Goal: Task Accomplishment & Management: Manage account settings

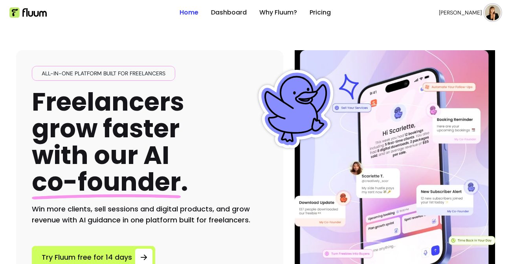
click at [501, 11] on header "Home Dashboard Why Fluum? Pricing [PERSON_NAME] open navigation menu" at bounding box center [255, 12] width 510 height 25
click at [492, 11] on img at bounding box center [493, 13] width 16 height 16
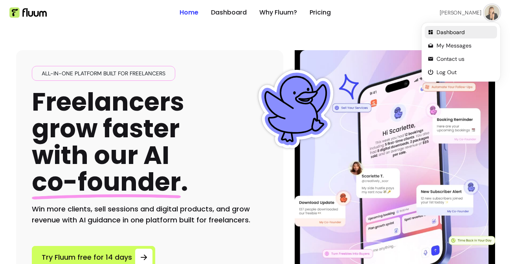
click at [465, 35] on span "Dashboard" at bounding box center [465, 32] width 57 height 8
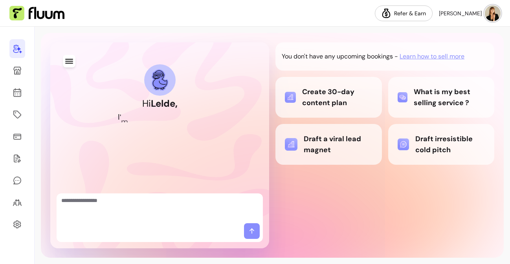
click at [496, 248] on div "Hi [PERSON_NAME] , I ' m y o u r A I C o - F o u n d e r You don't have any upc…" at bounding box center [272, 145] width 463 height 225
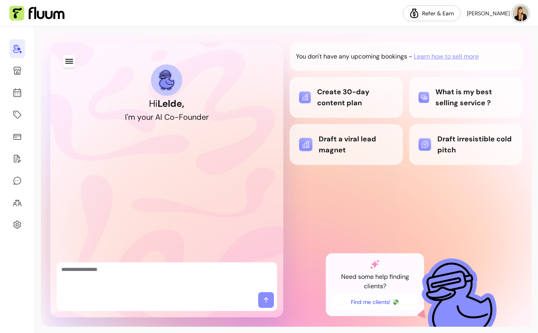
click at [510, 13] on img at bounding box center [521, 14] width 16 height 16
click at [510, 13] on img at bounding box center [519, 13] width 15 height 15
click at [367, 264] on button "Find me clients! 💸" at bounding box center [375, 302] width 86 height 16
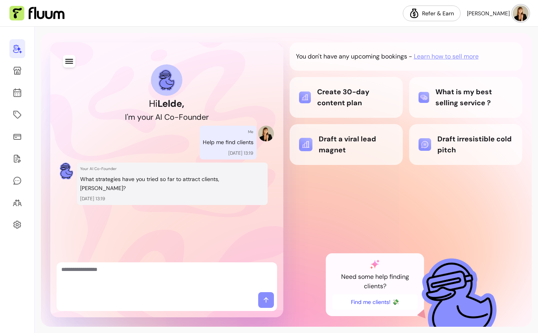
click at [137, 264] on textarea "Ask me anything..." at bounding box center [166, 278] width 211 height 24
type textarea "**********"
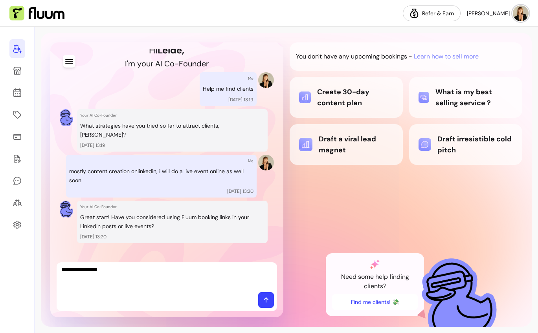
type textarea "**********"
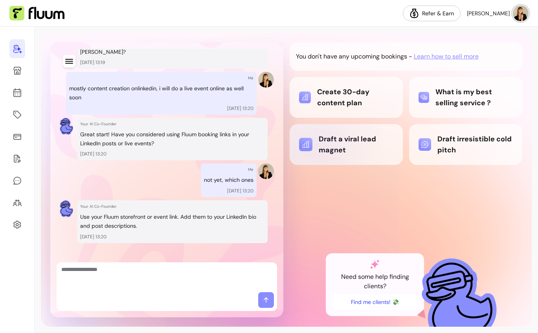
click at [315, 145] on div "Draft a viral lead magnet" at bounding box center [346, 145] width 94 height 22
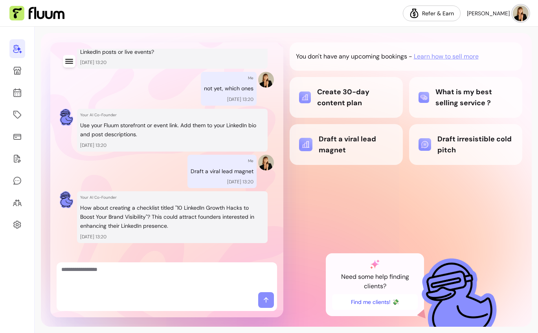
click at [438, 55] on span "Learn how to sell more" at bounding box center [446, 56] width 65 height 9
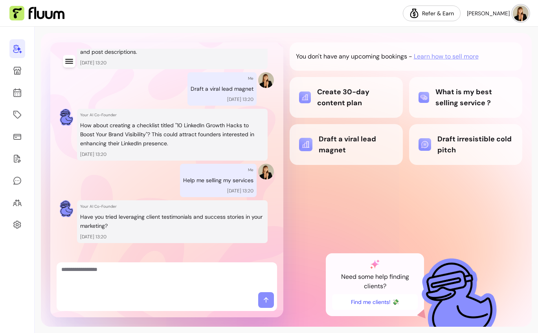
click at [162, 264] on textarea "Ask me anything..." at bounding box center [166, 278] width 211 height 24
type textarea "*********"
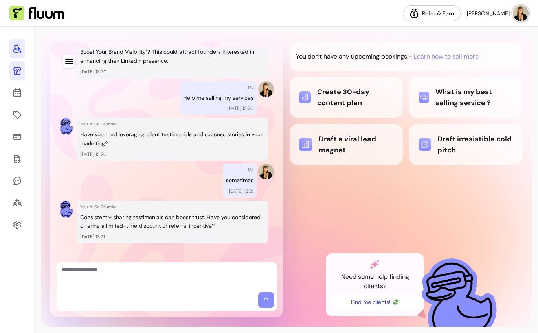
click at [10, 70] on link at bounding box center [17, 70] width 16 height 19
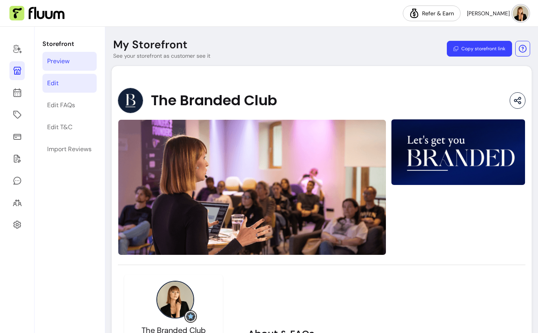
click at [80, 86] on link "Edit" at bounding box center [69, 83] width 54 height 19
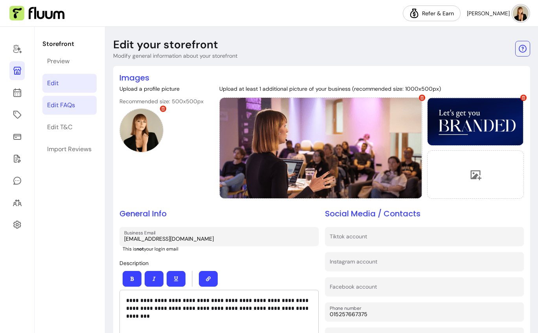
click at [74, 104] on div "Edit FAQs" at bounding box center [61, 105] width 28 height 9
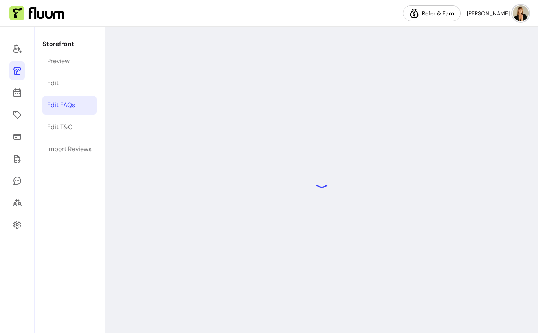
select select "*"
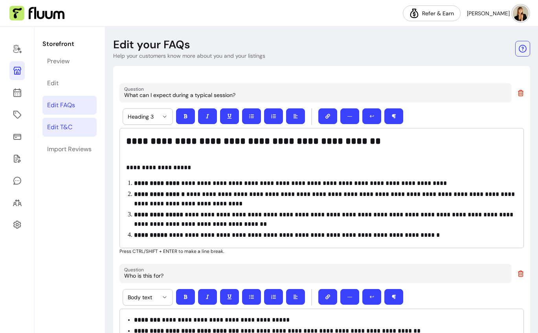
click at [72, 130] on div "Edit T&C" at bounding box center [59, 127] width 25 height 9
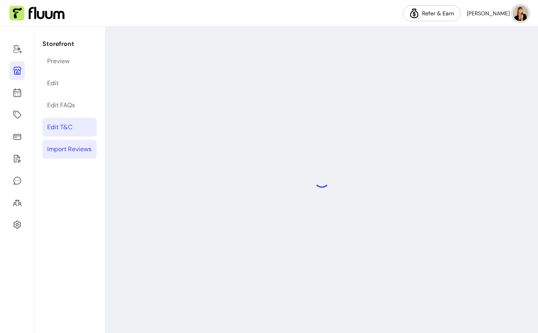
select select "*"
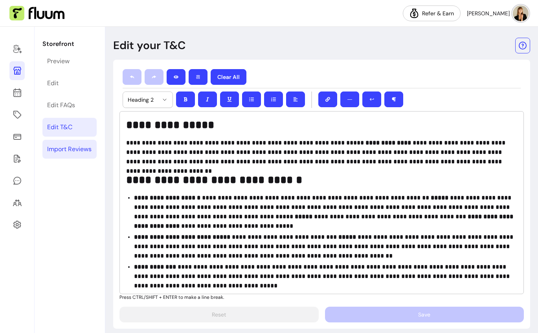
click at [70, 157] on link "Import Reviews" at bounding box center [69, 149] width 54 height 19
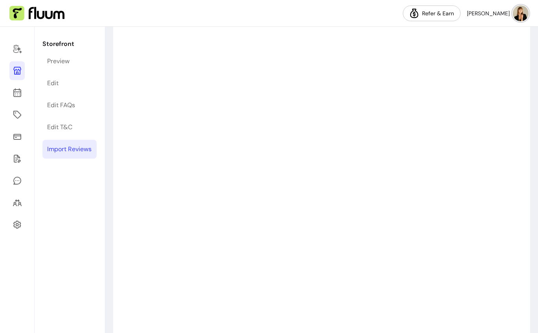
scroll to position [226, 0]
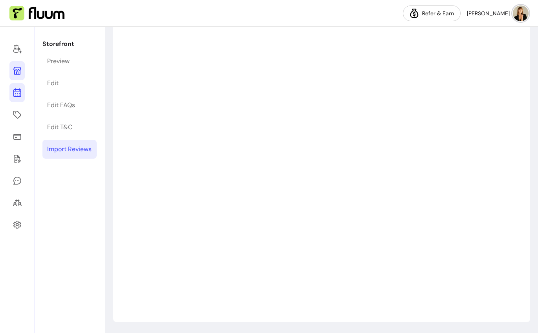
click at [18, 90] on icon at bounding box center [17, 92] width 9 height 9
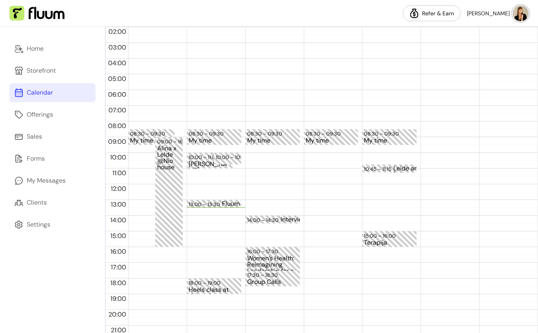
scroll to position [122, 0]
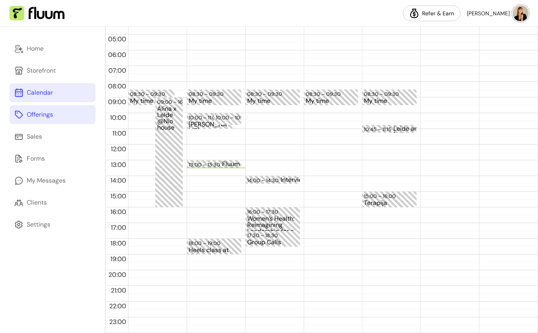
click at [40, 113] on div "Offerings" at bounding box center [40, 114] width 26 height 9
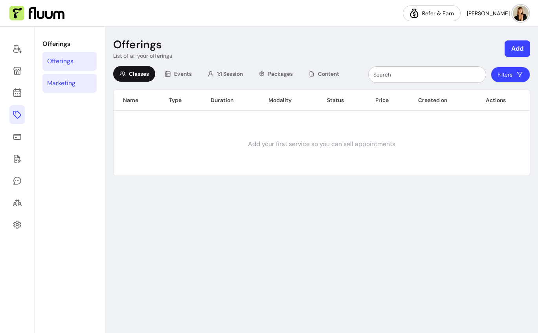
click at [74, 79] on div "Marketing" at bounding box center [61, 83] width 28 height 9
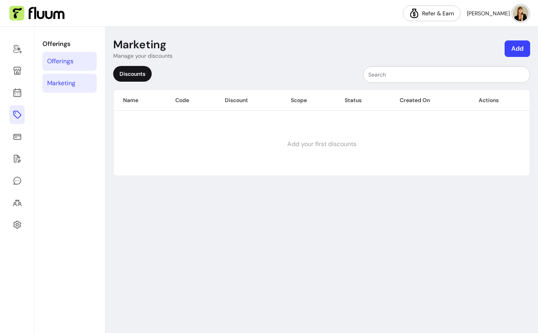
click at [81, 59] on link "Offerings" at bounding box center [69, 61] width 54 height 19
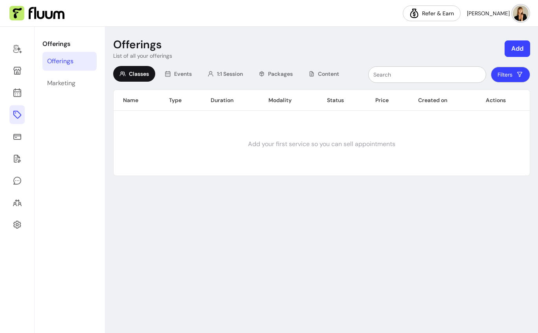
click at [510, 50] on button "Add" at bounding box center [517, 48] width 26 height 17
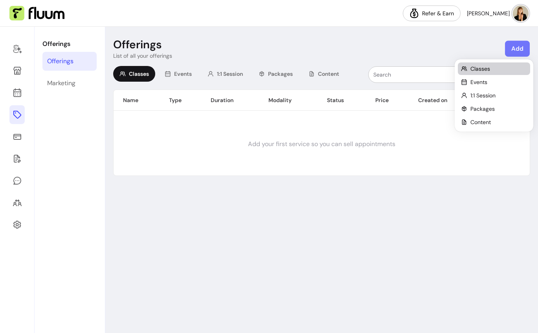
click at [496, 67] on div "Classes" at bounding box center [494, 69] width 66 height 8
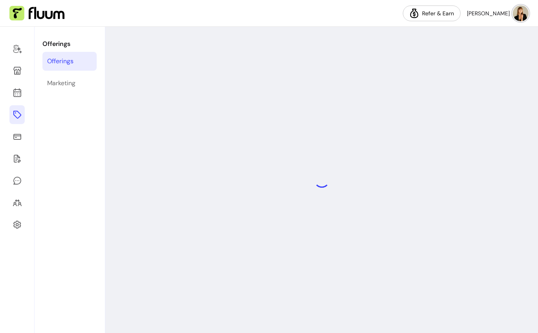
select select "***"
select select "******"
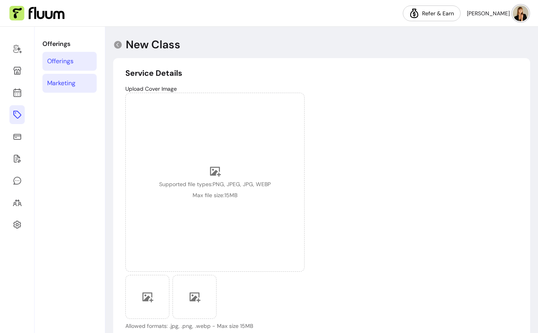
click at [79, 83] on link "Marketing" at bounding box center [69, 83] width 54 height 19
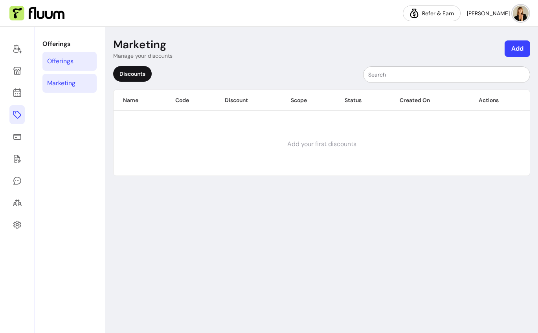
click at [74, 69] on link "Offerings" at bounding box center [69, 61] width 54 height 19
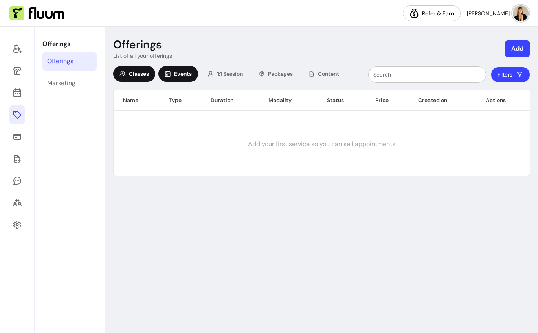
click at [178, 76] on span "Events" at bounding box center [183, 74] width 18 height 8
click at [237, 70] on span "1:1 Session" at bounding box center [230, 74] width 26 height 8
click at [178, 71] on span "Events" at bounding box center [183, 74] width 18 height 8
click at [510, 46] on button "Add" at bounding box center [517, 48] width 26 height 17
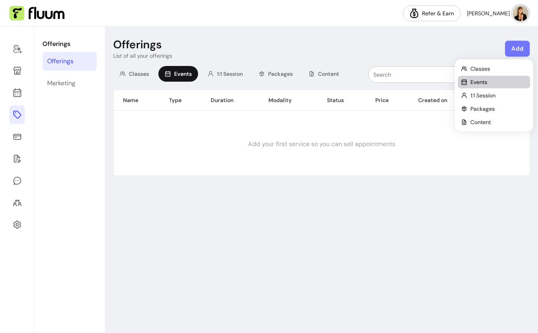
click at [493, 84] on div "Events" at bounding box center [494, 82] width 66 height 8
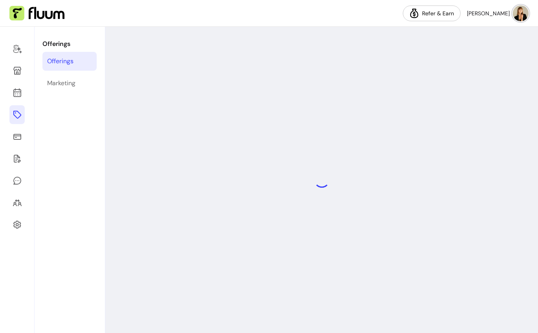
select select "***"
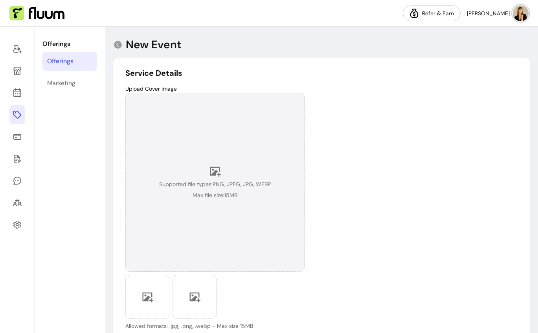
click at [247, 174] on div "Supported file types: PNG, JPEG, JPG, WEBP Max file size: 15 MB" at bounding box center [215, 182] width 112 height 34
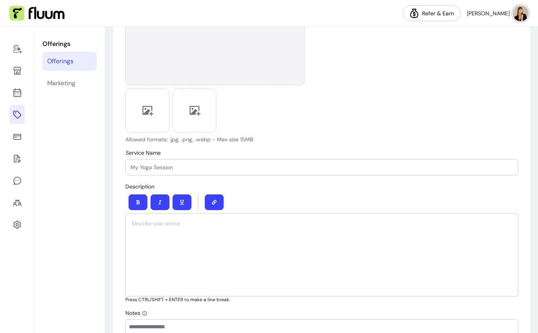
scroll to position [189, 0]
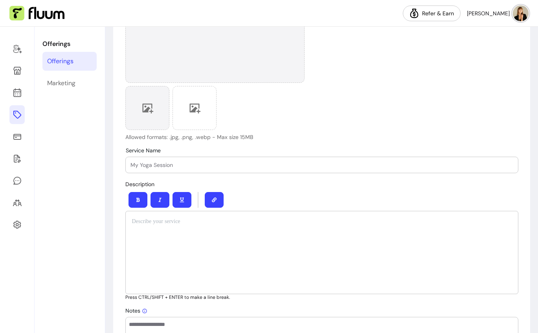
click at [143, 120] on div at bounding box center [147, 108] width 44 height 44
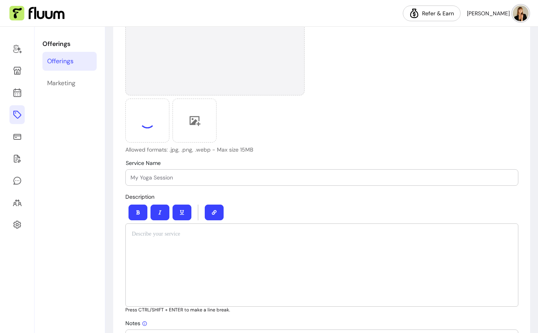
scroll to position [173, 0]
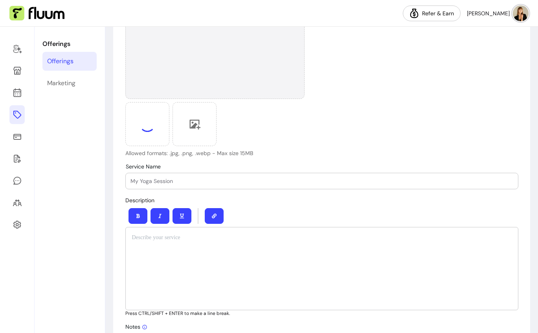
click at [305, 181] on input "Service Name" at bounding box center [321, 181] width 383 height 8
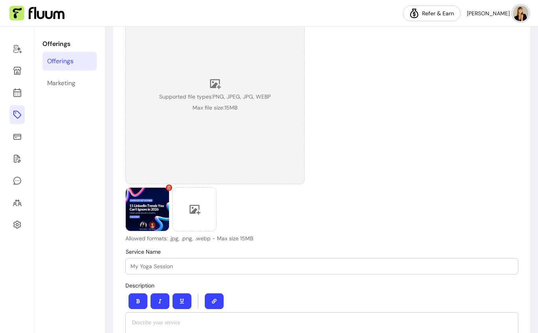
scroll to position [82, 0]
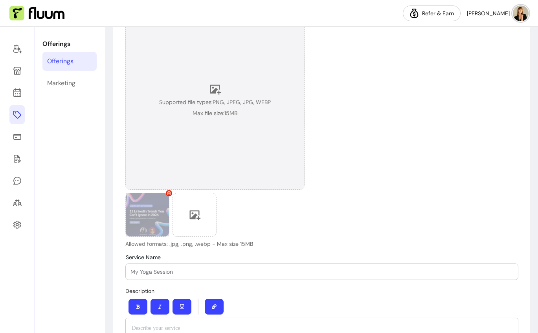
click at [169, 194] on icon at bounding box center [169, 193] width 4 height 4
click at [231, 106] on div "Supported file types: PNG, JPEG, JPG, WEBP Max file size: 15 MB" at bounding box center [215, 100] width 112 height 34
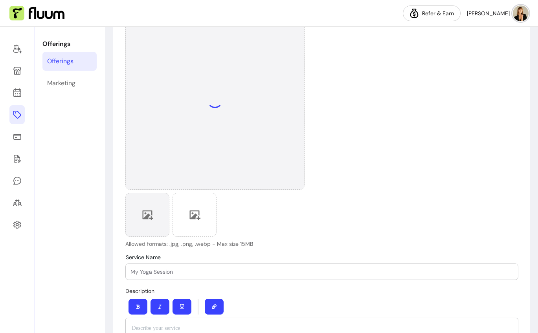
click at [236, 264] on input "Service Name" at bounding box center [321, 272] width 383 height 8
type input "11"
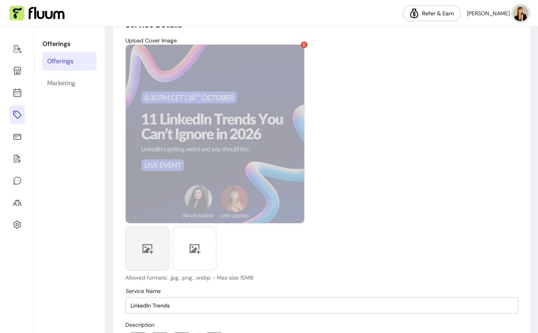
scroll to position [0, 0]
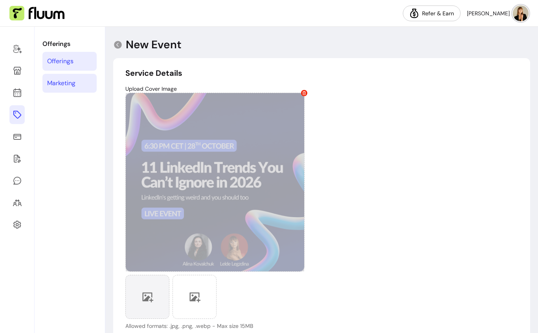
type input "LinkedIn Trends"
click at [73, 86] on div "Marketing" at bounding box center [61, 83] width 28 height 9
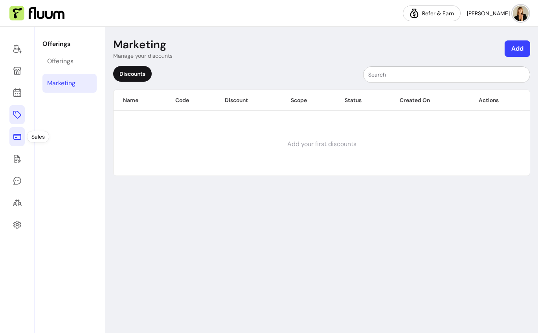
click at [18, 142] on link at bounding box center [16, 136] width 15 height 19
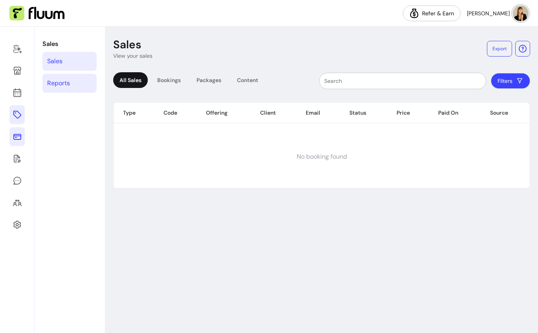
click at [78, 77] on link "Reports" at bounding box center [69, 83] width 54 height 19
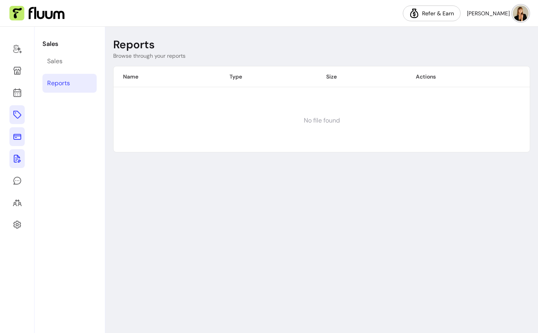
click at [20, 163] on link at bounding box center [16, 158] width 15 height 19
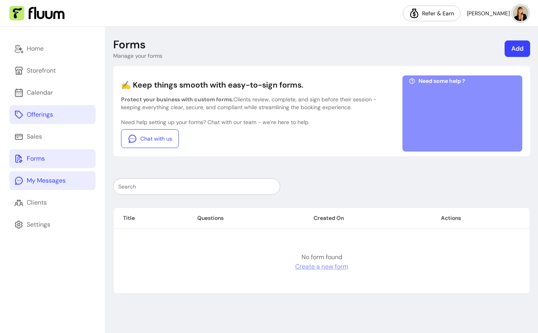
click at [20, 176] on icon at bounding box center [18, 180] width 9 height 9
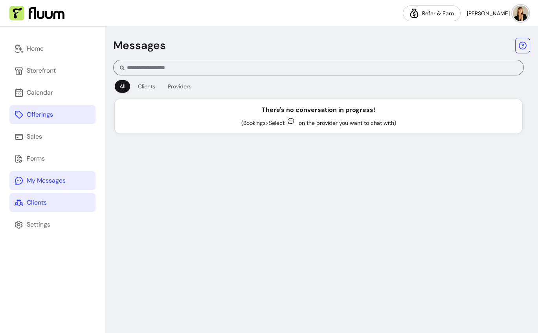
click at [31, 196] on link "Clients" at bounding box center [52, 202] width 86 height 19
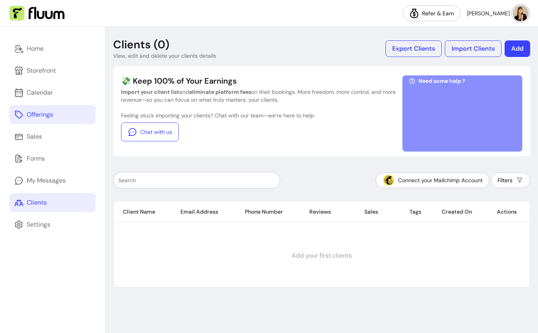
click at [466, 116] on div at bounding box center [462, 115] width 107 height 59
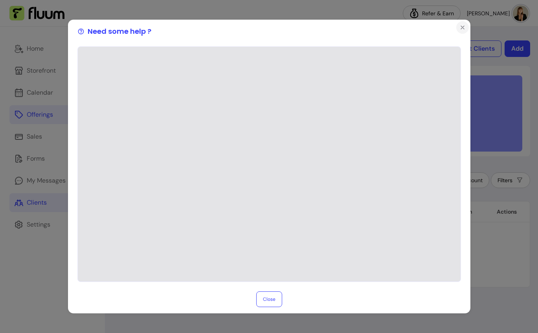
click at [461, 26] on icon "Close" at bounding box center [462, 27] width 3 height 3
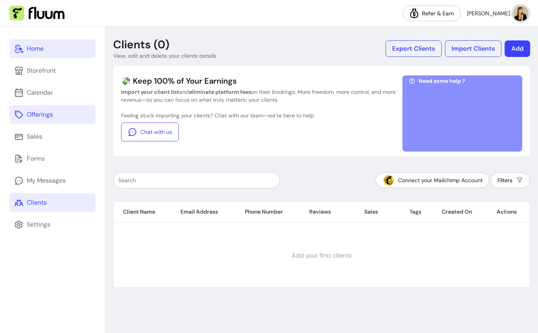
click at [57, 48] on link "Home" at bounding box center [52, 48] width 86 height 19
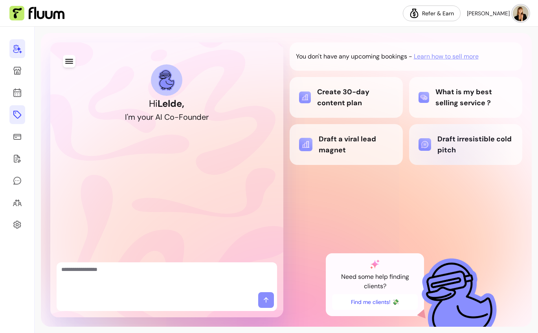
click at [451, 156] on div "Draft irresistible cold pitch" at bounding box center [465, 144] width 113 height 41
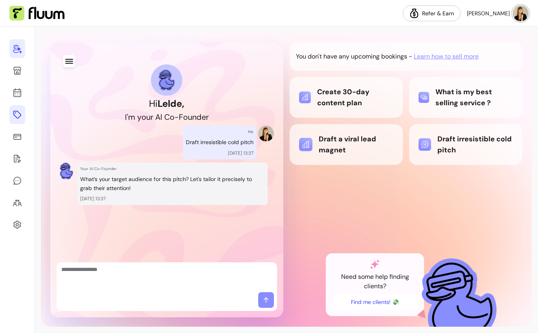
click at [185, 264] on textarea "Ask me anything..." at bounding box center [166, 278] width 211 height 24
type textarea "**********"
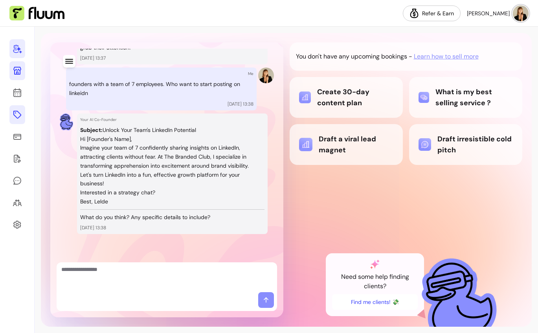
click at [18, 67] on icon at bounding box center [17, 71] width 8 height 8
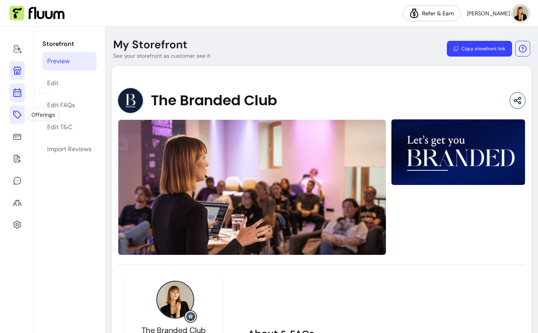
click at [11, 95] on link at bounding box center [16, 92] width 15 height 19
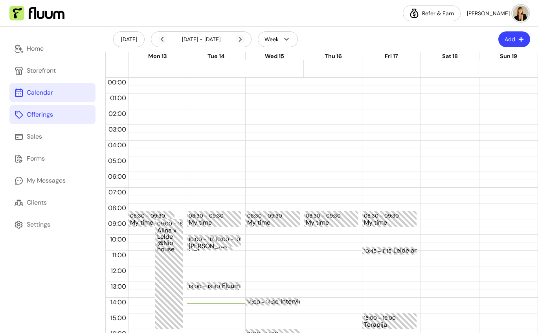
click at [38, 121] on link "Offerings" at bounding box center [52, 114] width 86 height 19
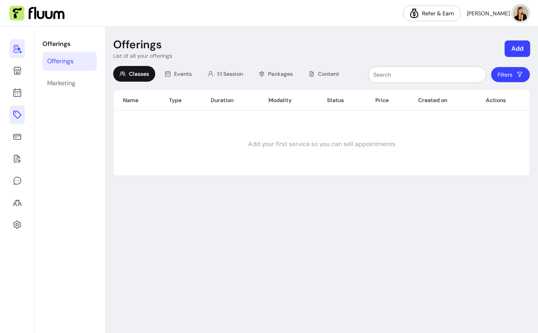
click at [11, 42] on link at bounding box center [16, 48] width 15 height 19
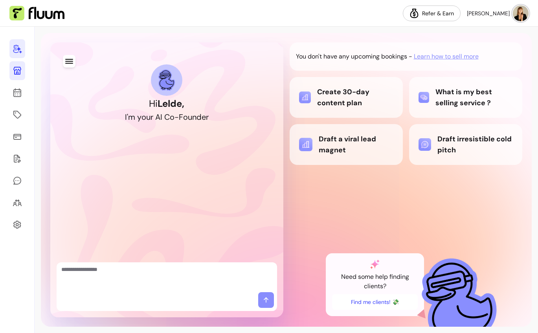
click at [17, 65] on link at bounding box center [17, 70] width 16 height 19
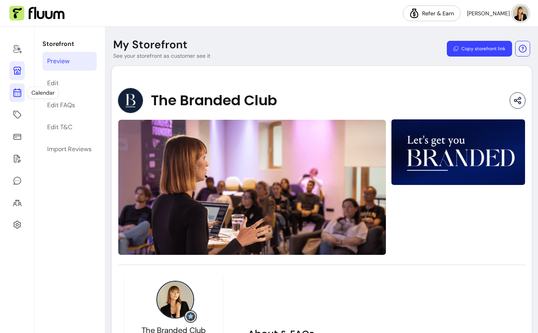
click at [16, 95] on icon at bounding box center [17, 92] width 9 height 9
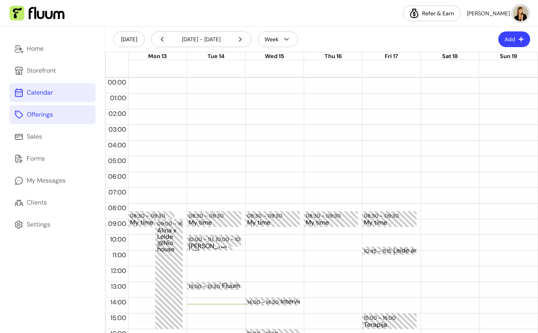
click at [22, 116] on icon at bounding box center [19, 115] width 8 height 8
